Goal: Information Seeking & Learning: Learn about a topic

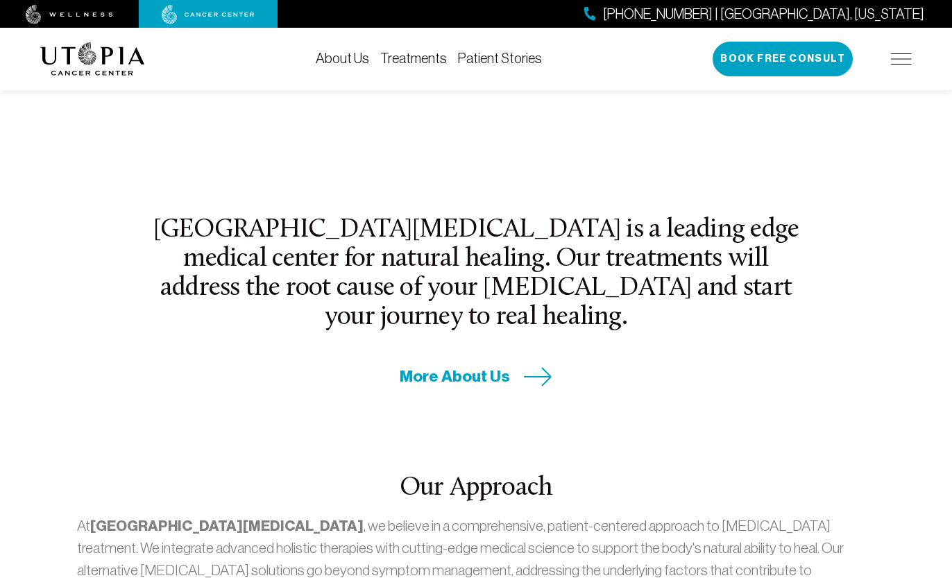
scroll to position [419, 0]
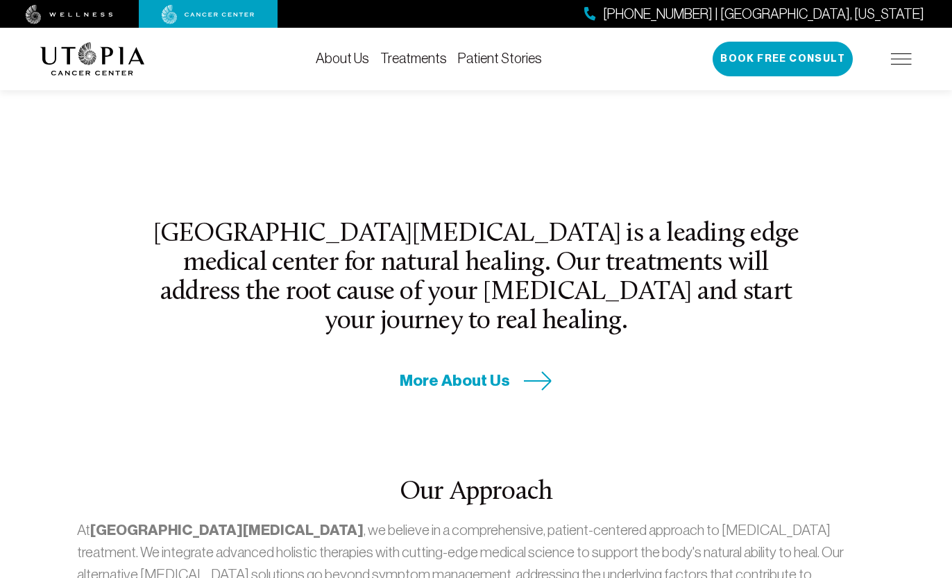
click at [459, 370] on span "More About Us" at bounding box center [455, 381] width 110 height 22
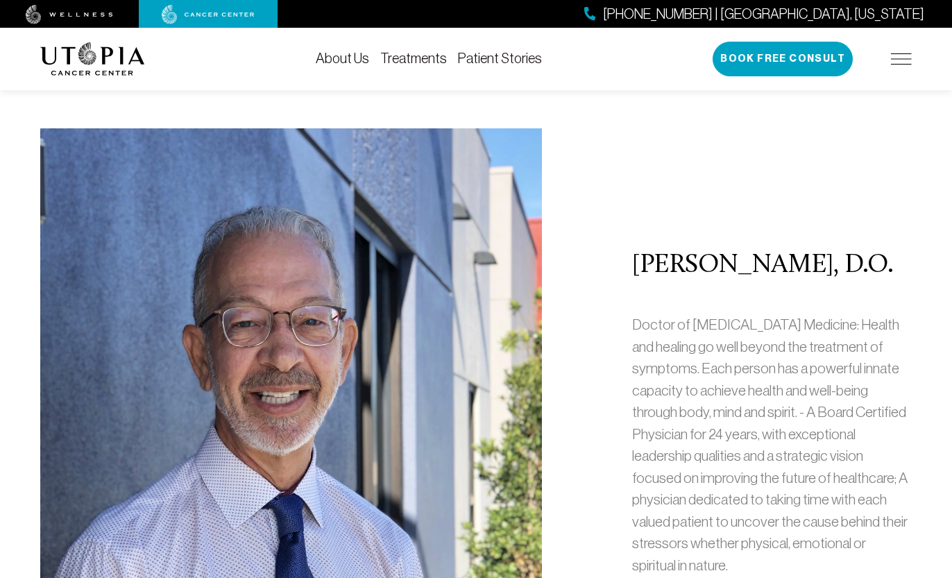
scroll to position [496, 0]
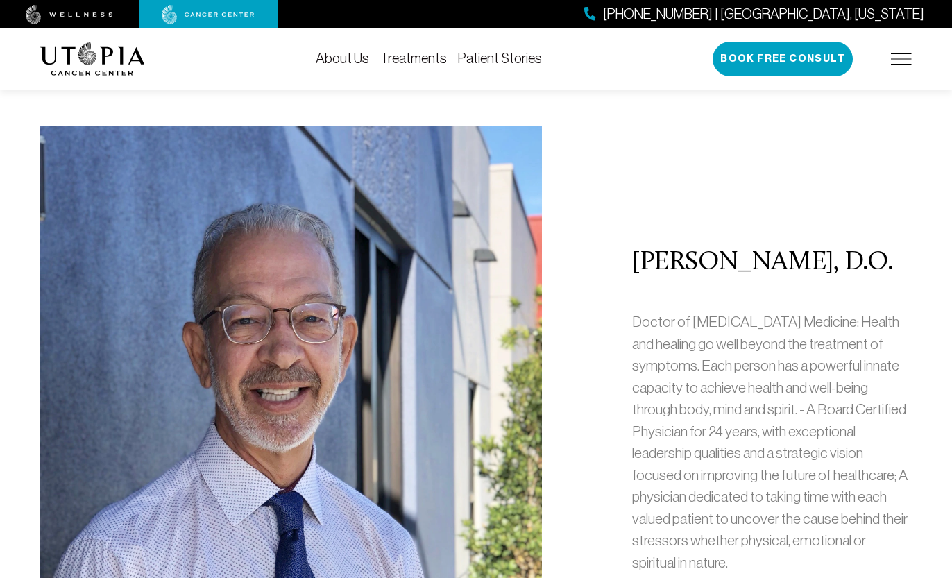
click at [685, 305] on div "[PERSON_NAME], D.O. Doctor of [MEDICAL_DATA] Medicine: Health and healing go we…" at bounding box center [772, 417] width 296 height 582
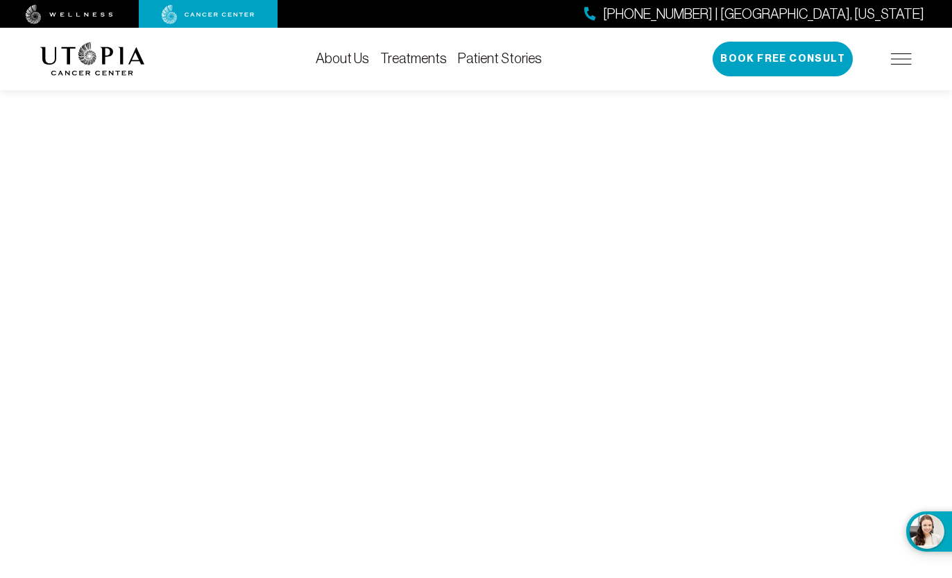
scroll to position [5326, 0]
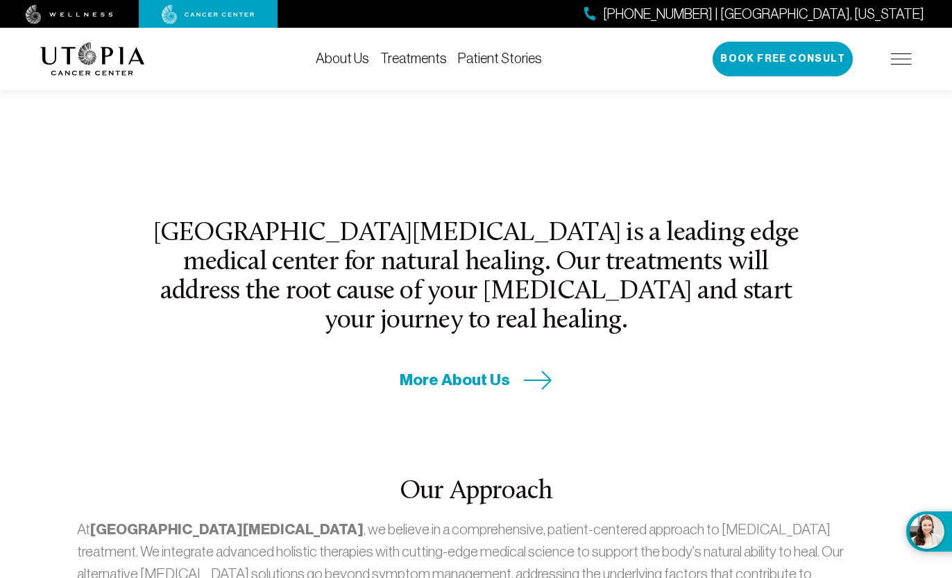
scroll to position [419, 0]
